Goal: Navigation & Orientation: Find specific page/section

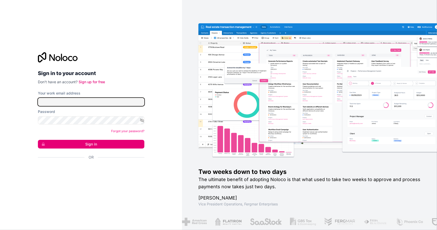
click at [69, 103] on input "Your work email address" at bounding box center [91, 102] width 107 height 8
type input "[PERSON_NAME][EMAIL_ADDRESS][DOMAIN_NAME]"
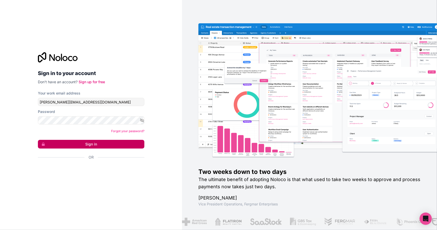
click at [100, 147] on button "Sign in" at bounding box center [91, 144] width 107 height 9
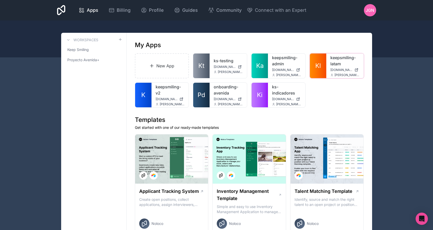
click at [336, 57] on link "keepsmiling-latam" at bounding box center [345, 61] width 29 height 12
click at [161, 89] on link "keepsmiling-v2" at bounding box center [170, 90] width 29 height 12
click at [280, 57] on link "keepsmiling-admin" at bounding box center [286, 61] width 29 height 12
